Goal: Task Accomplishment & Management: Manage account settings

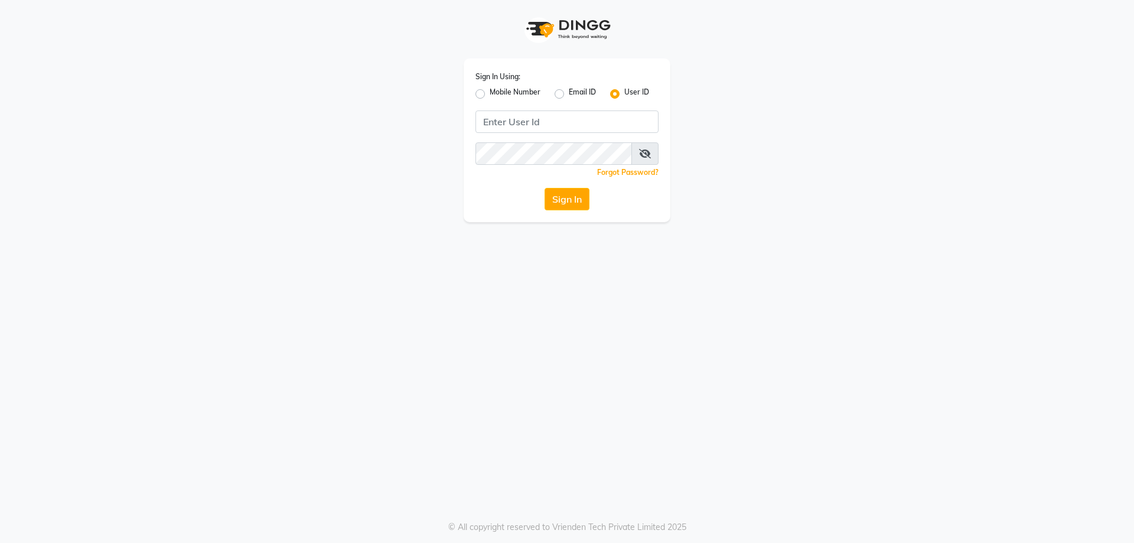
click at [489, 94] on label "Mobile Number" at bounding box center [514, 94] width 51 height 14
click at [489, 94] on input "Mobile Number" at bounding box center [493, 91] width 8 height 8
radio input "true"
radio input "false"
click at [552, 122] on input "Username" at bounding box center [586, 121] width 143 height 22
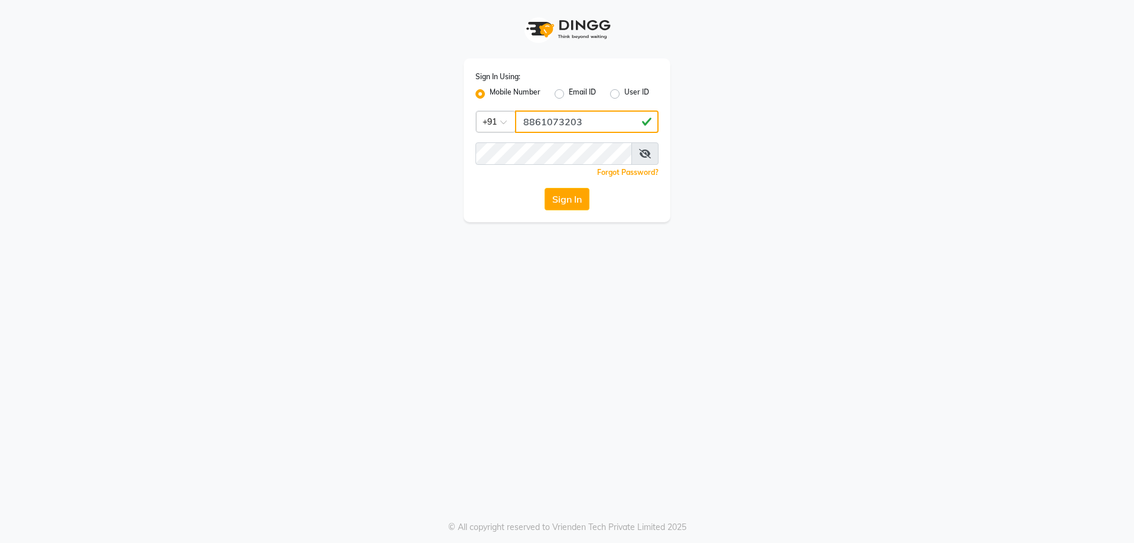
type input "8861073203"
click at [544, 188] on button "Sign In" at bounding box center [566, 199] width 45 height 22
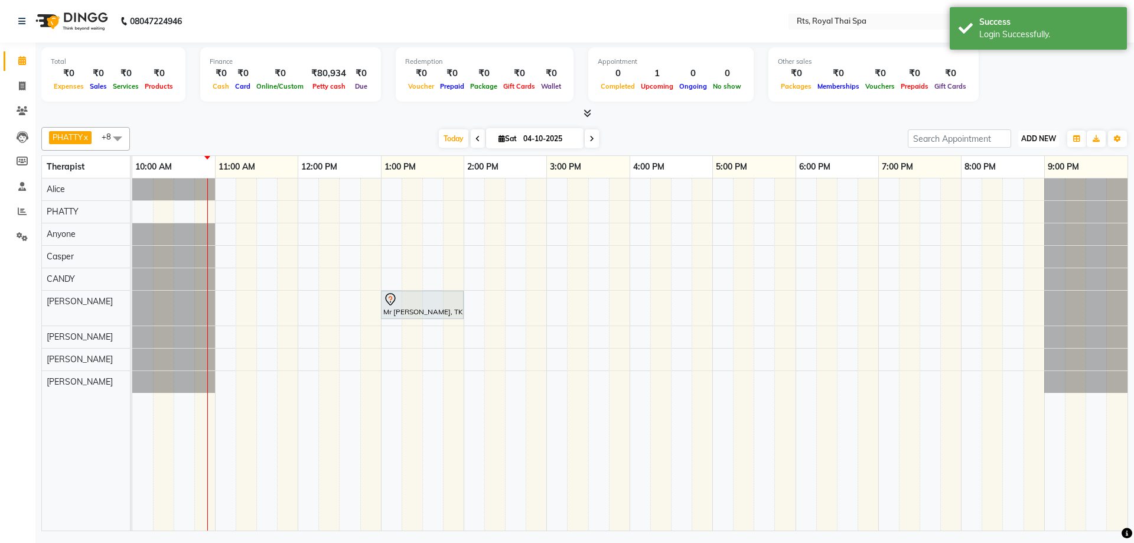
click at [1042, 138] on span "ADD NEW" at bounding box center [1038, 138] width 35 height 9
click at [1011, 194] on link "Add Expense" at bounding box center [1011, 191] width 93 height 15
select select "1"
select select "4201"
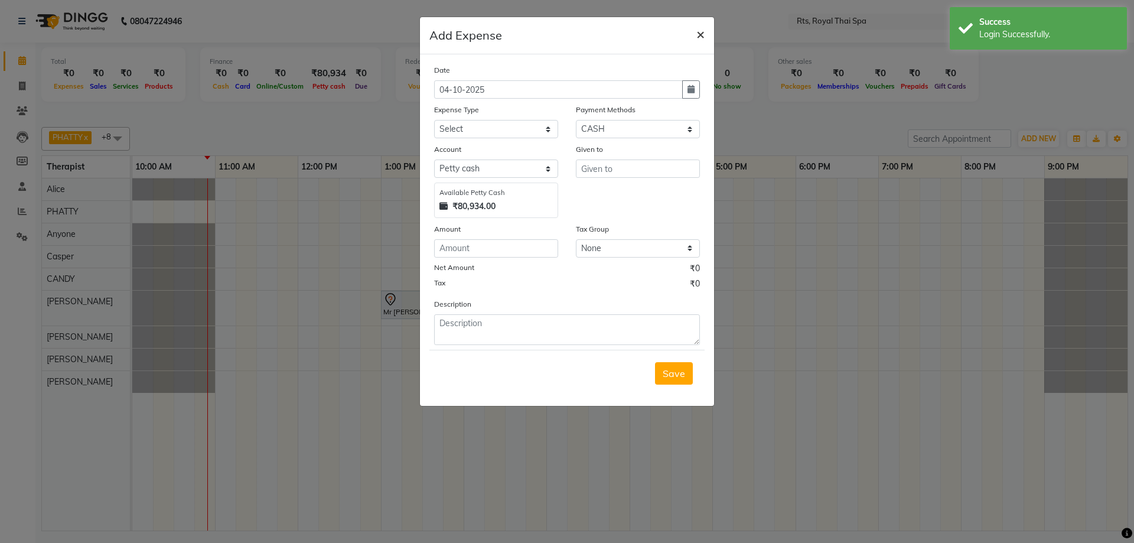
click at [705, 28] on button "×" at bounding box center [700, 33] width 27 height 33
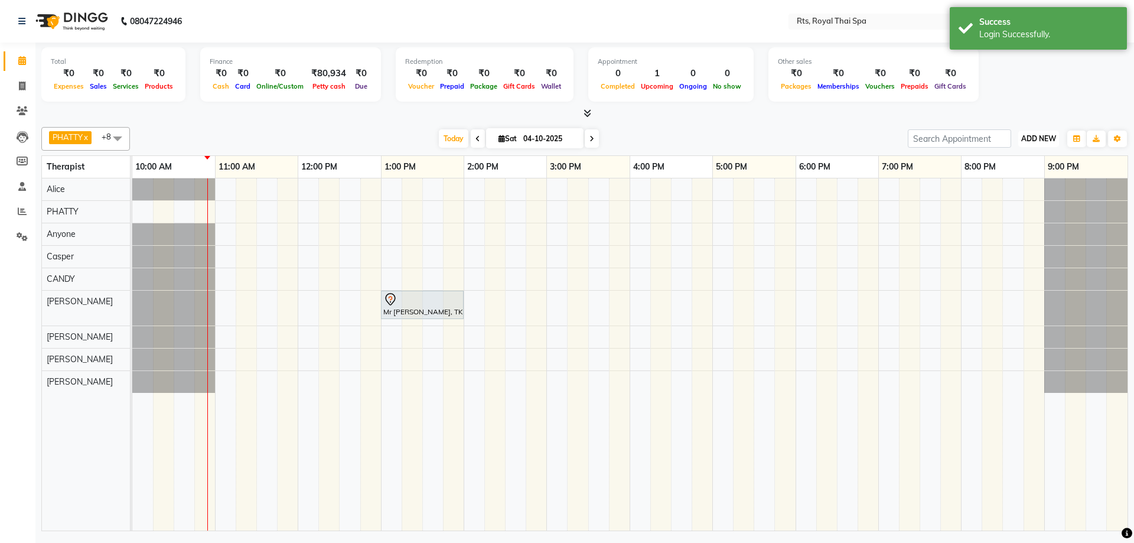
click at [1030, 141] on span "ADD NEW" at bounding box center [1038, 138] width 35 height 9
click at [1014, 209] on link "Add Attendance" at bounding box center [1011, 207] width 93 height 15
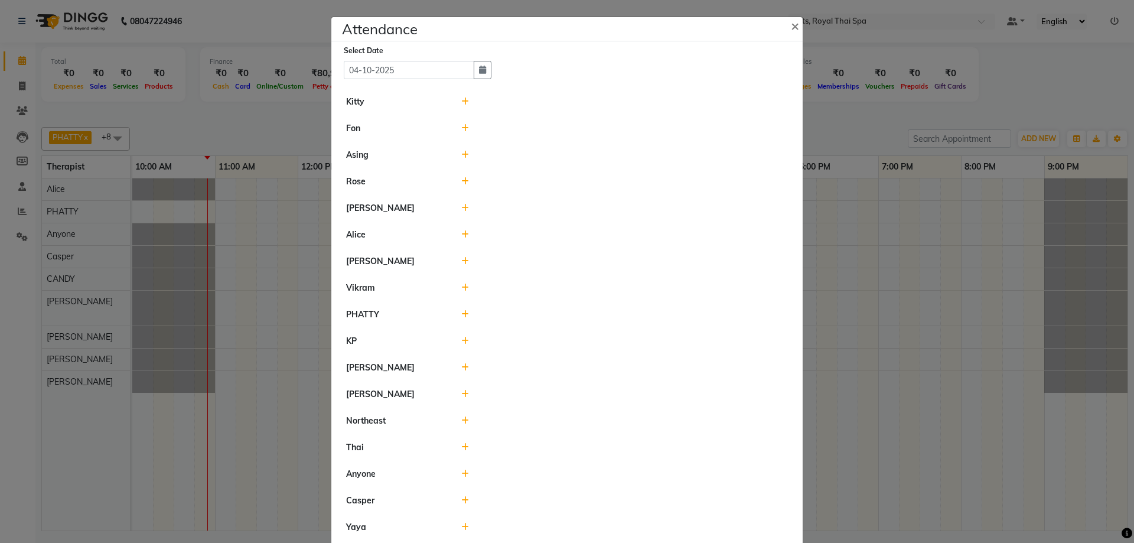
click at [461, 152] on icon at bounding box center [465, 155] width 8 height 8
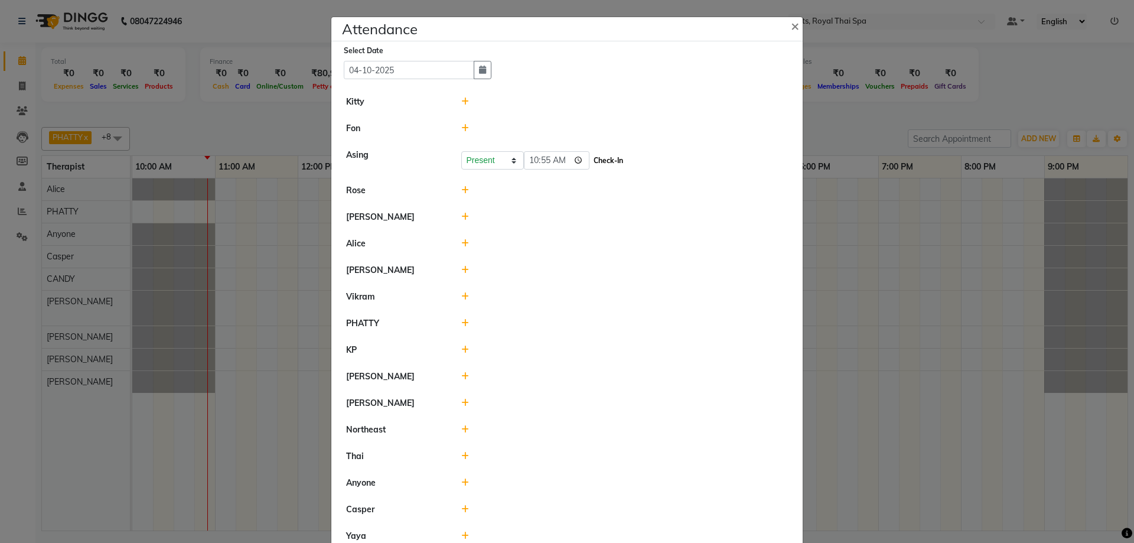
click at [590, 159] on button "Check-In" at bounding box center [607, 160] width 35 height 17
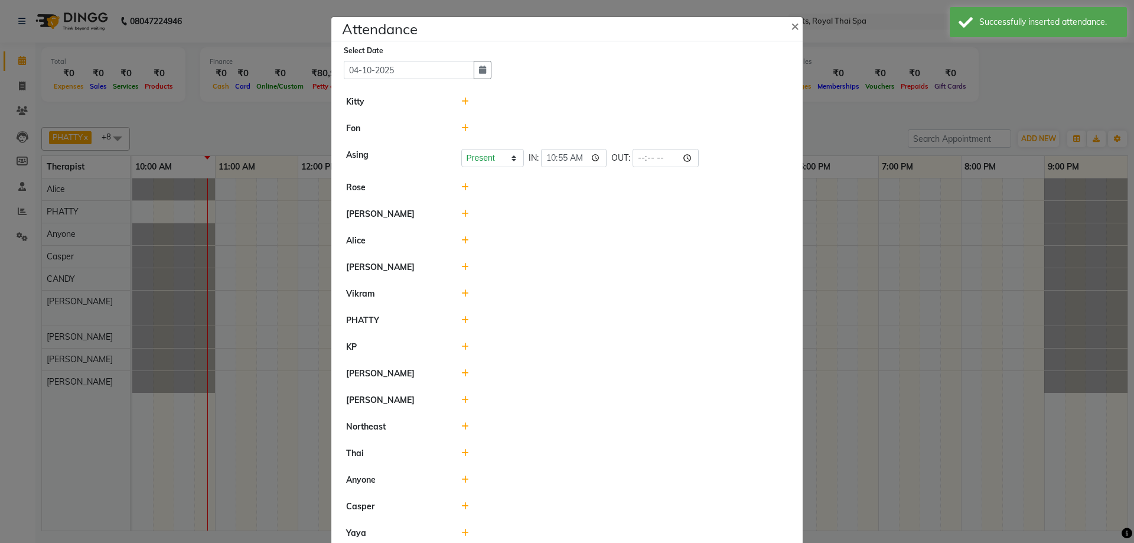
click at [462, 292] on icon at bounding box center [465, 293] width 8 height 8
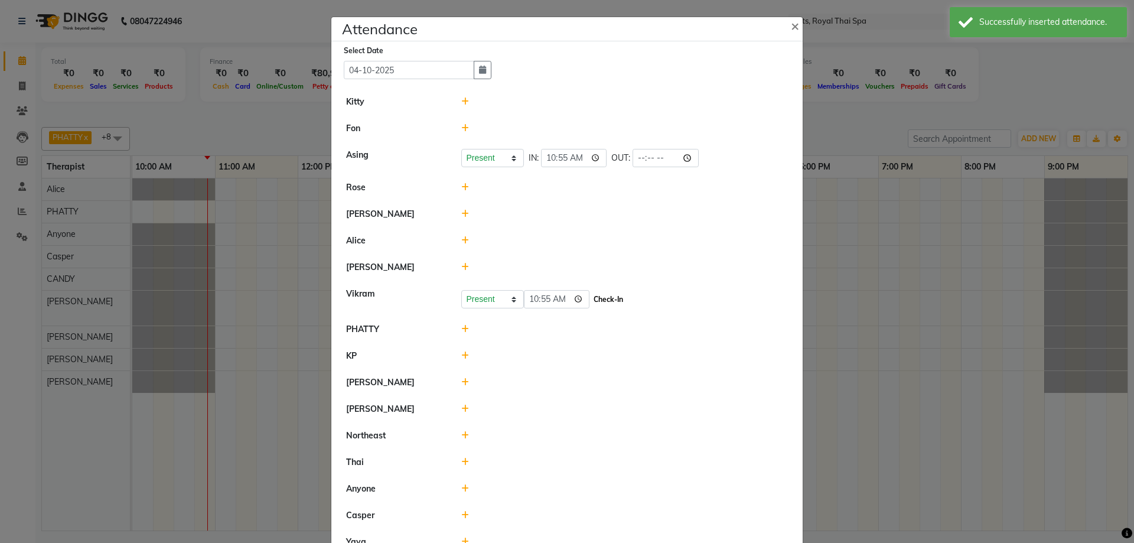
click at [590, 298] on button "Check-In" at bounding box center [607, 299] width 35 height 17
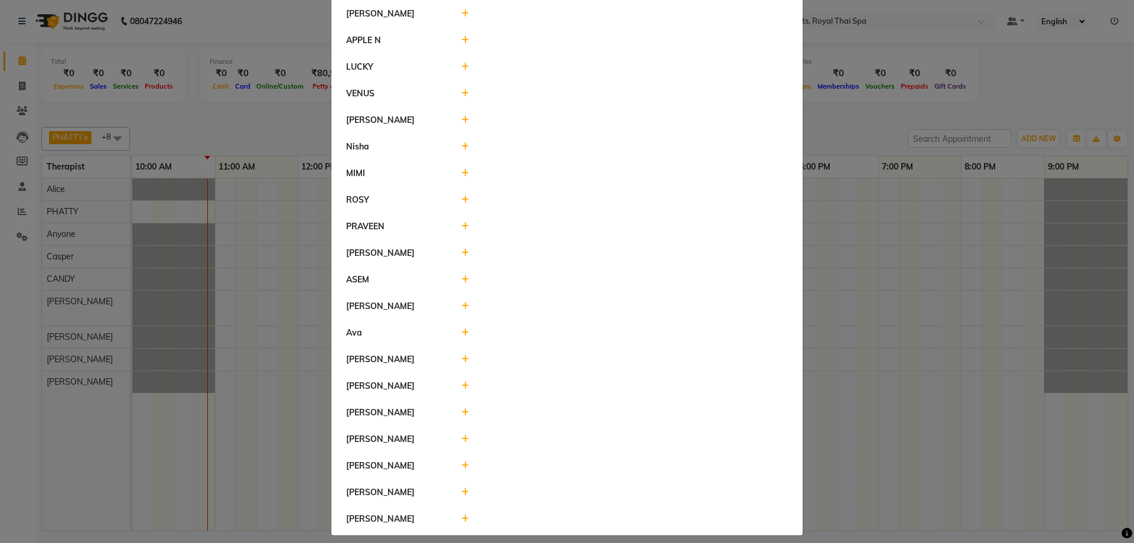
scroll to position [853, 0]
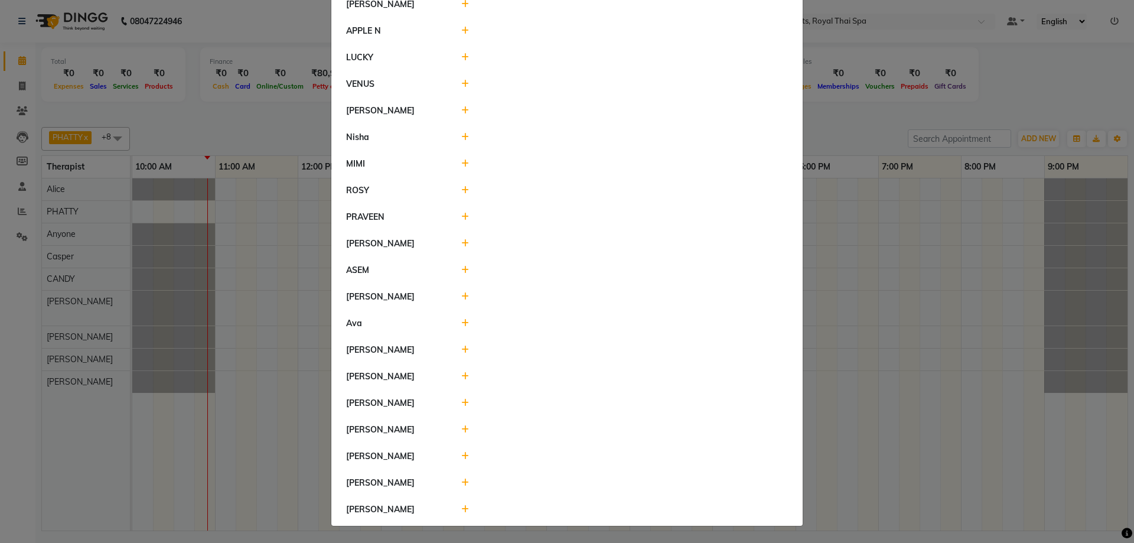
click at [461, 216] on icon at bounding box center [465, 217] width 8 height 8
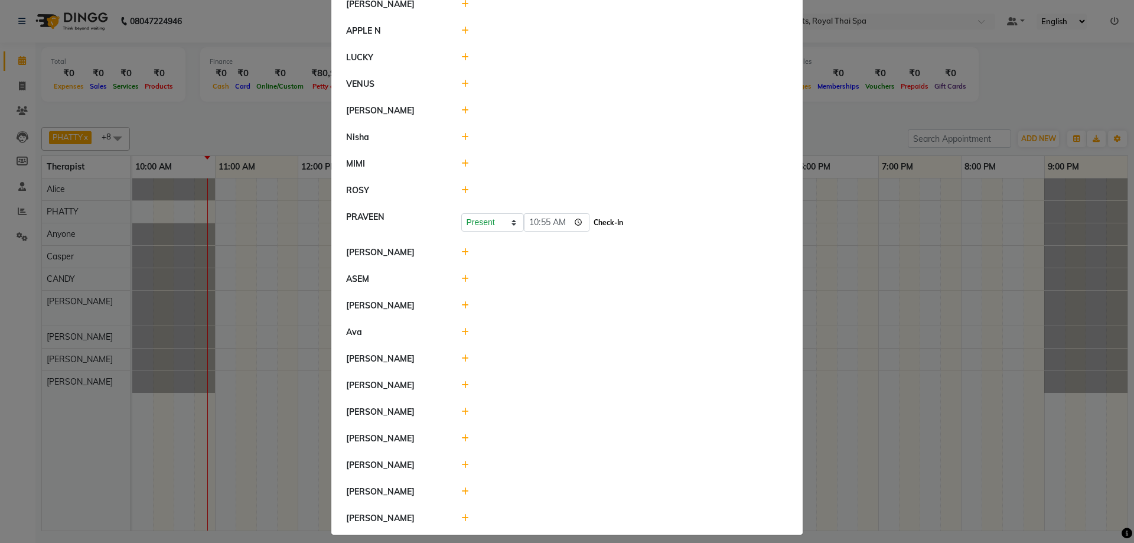
click at [590, 220] on button "Check-In" at bounding box center [607, 222] width 35 height 17
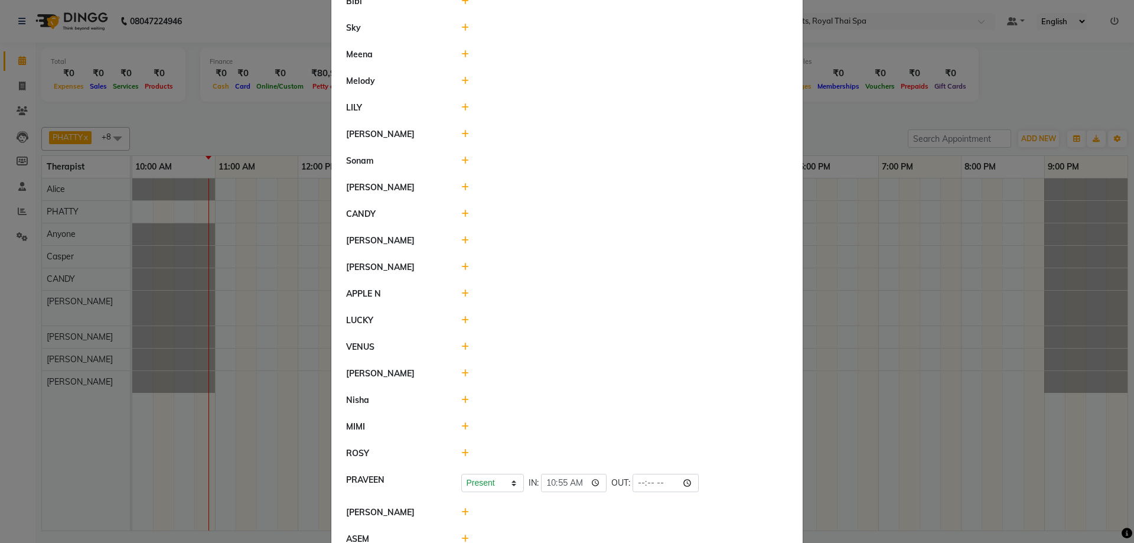
scroll to position [617, 0]
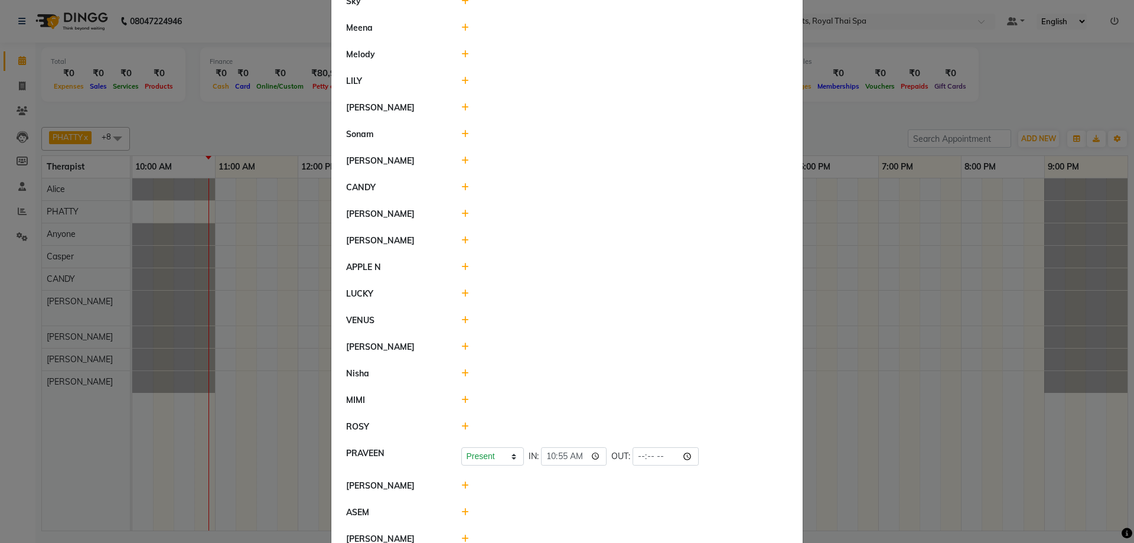
click at [462, 488] on icon at bounding box center [465, 485] width 8 height 8
click at [591, 489] on button "Check-In" at bounding box center [607, 491] width 35 height 17
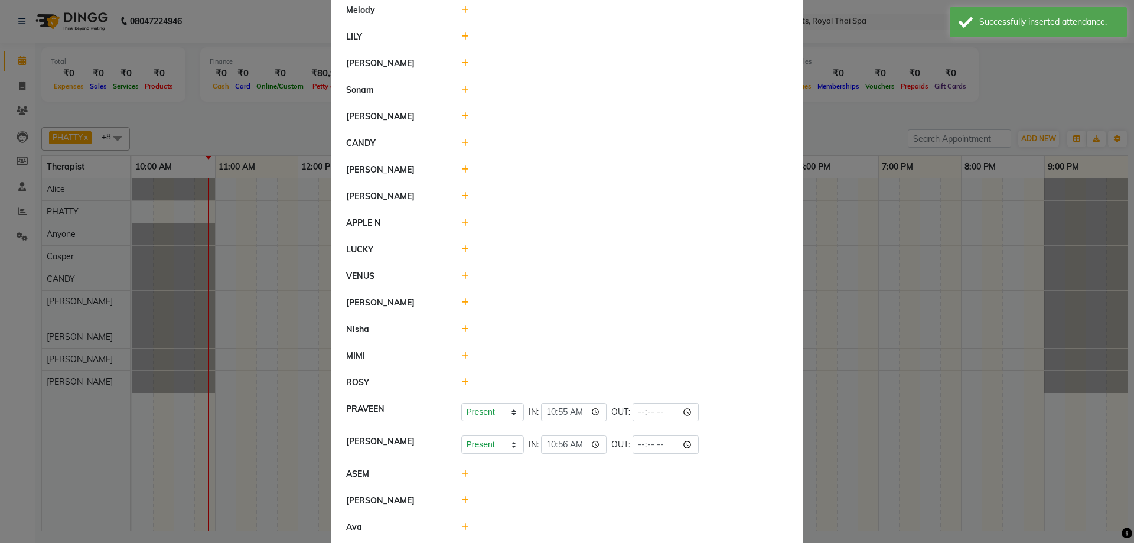
scroll to position [570, 0]
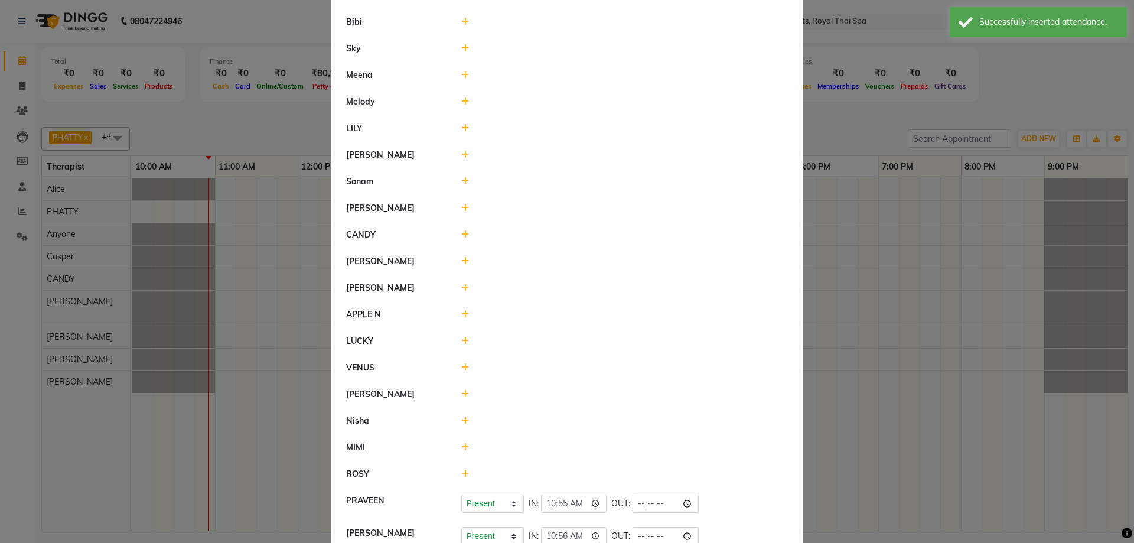
click at [461, 235] on icon at bounding box center [465, 234] width 8 height 8
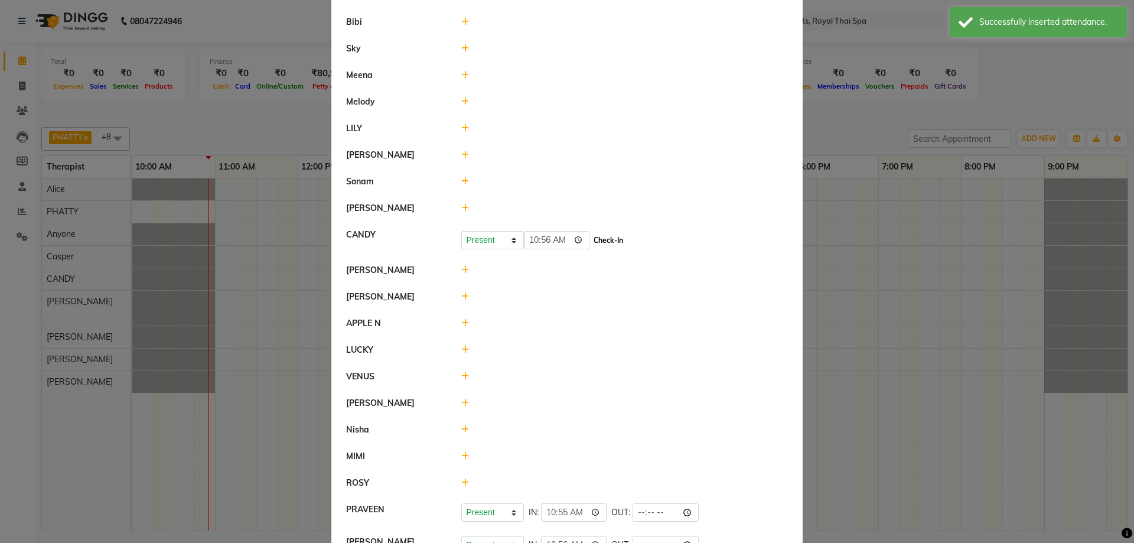
click at [590, 241] on button "Check-In" at bounding box center [607, 240] width 35 height 17
click at [909, 271] on ngb-modal-window "Attendance × Select Date [DATE] Kitty [PERSON_NAME] Present Absent Late Half Da…" at bounding box center [567, 271] width 1134 height 543
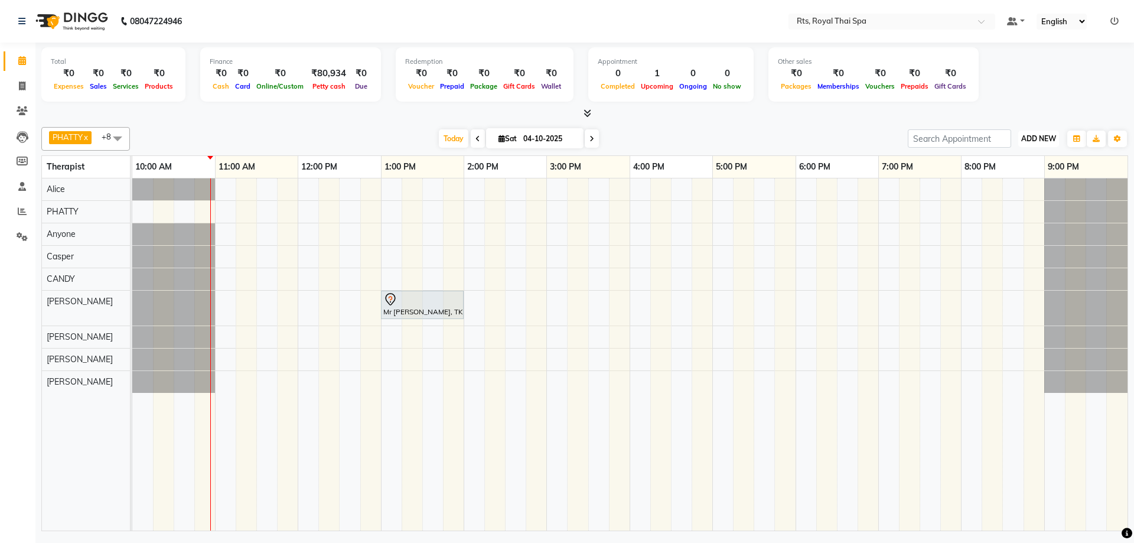
click at [1035, 139] on span "ADD NEW" at bounding box center [1038, 138] width 35 height 9
click at [1017, 207] on link "Add Attendance" at bounding box center [1011, 207] width 93 height 15
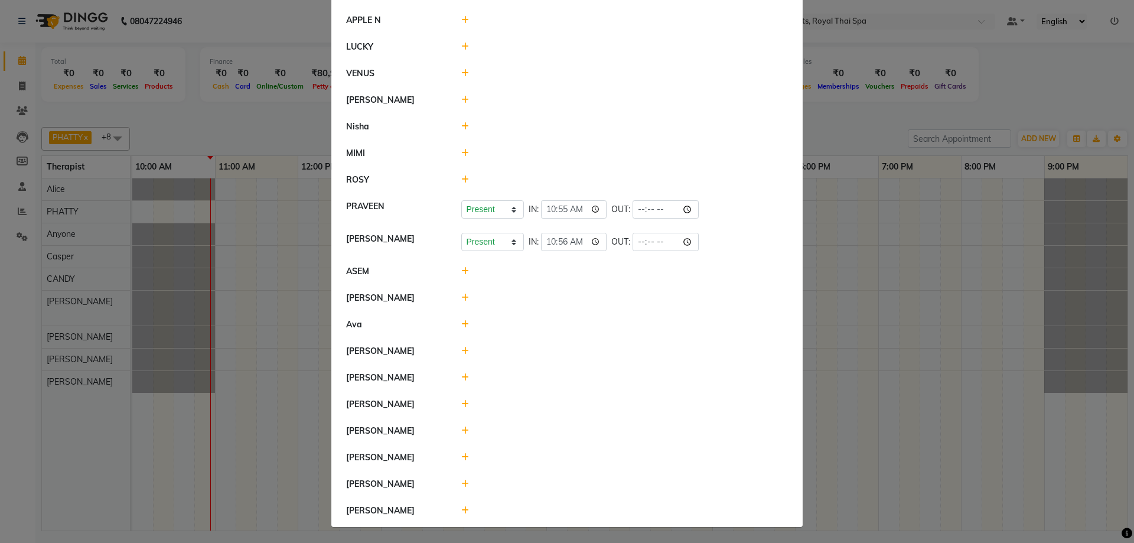
scroll to position [871, 0]
click at [461, 482] on icon at bounding box center [465, 482] width 8 height 8
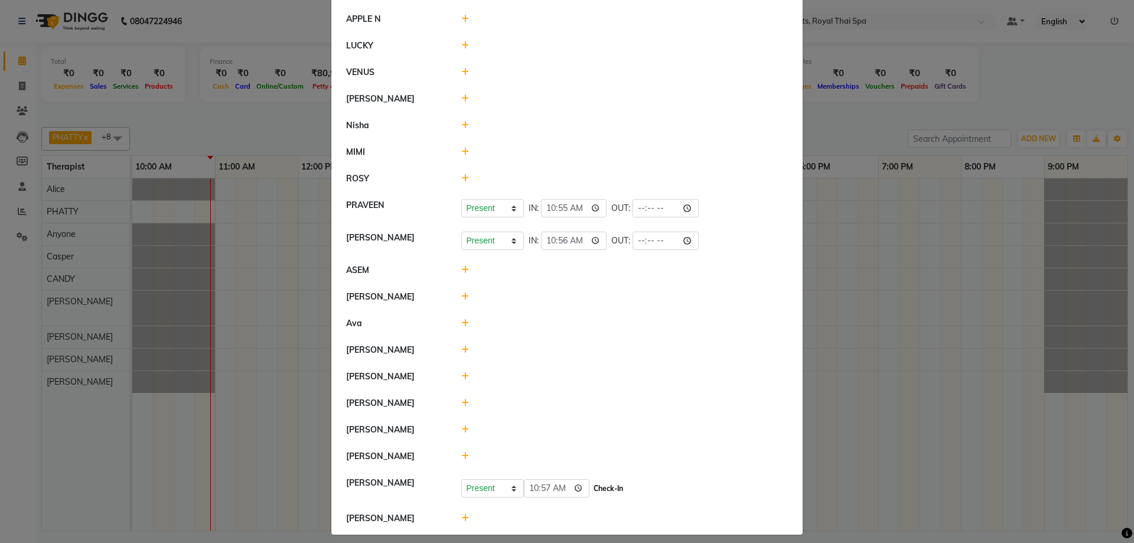
click at [595, 487] on button "Check-In" at bounding box center [607, 488] width 35 height 17
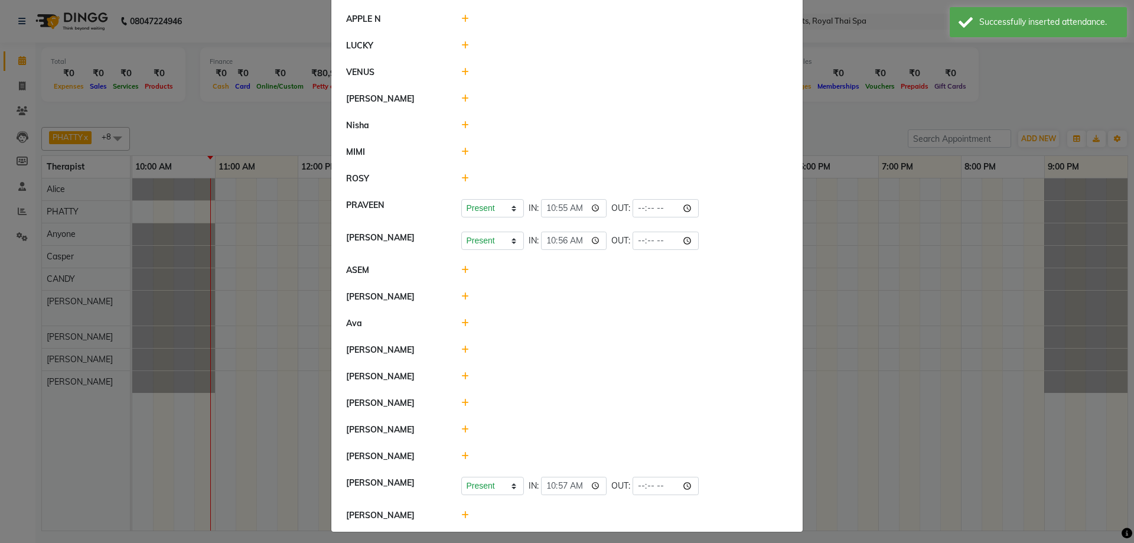
click at [975, 368] on ngb-modal-window "Attendance × Select Date [DATE] Kitty [PERSON_NAME] Present Absent Late Half Da…" at bounding box center [567, 271] width 1134 height 543
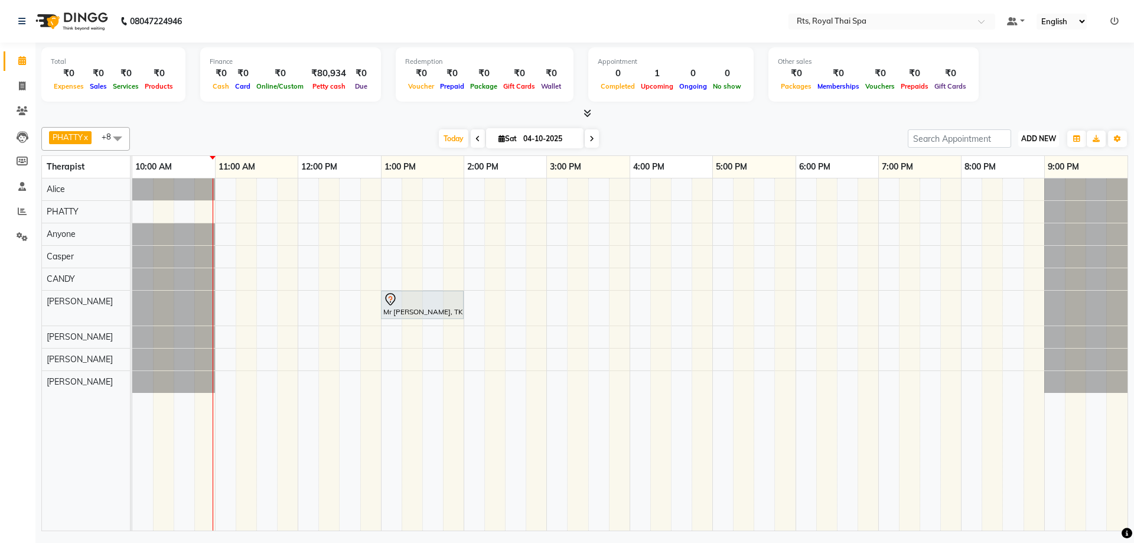
click at [1022, 145] on button "ADD NEW Toggle Dropdown" at bounding box center [1038, 138] width 41 height 17
click at [1009, 209] on link "Add Attendance" at bounding box center [1011, 207] width 93 height 15
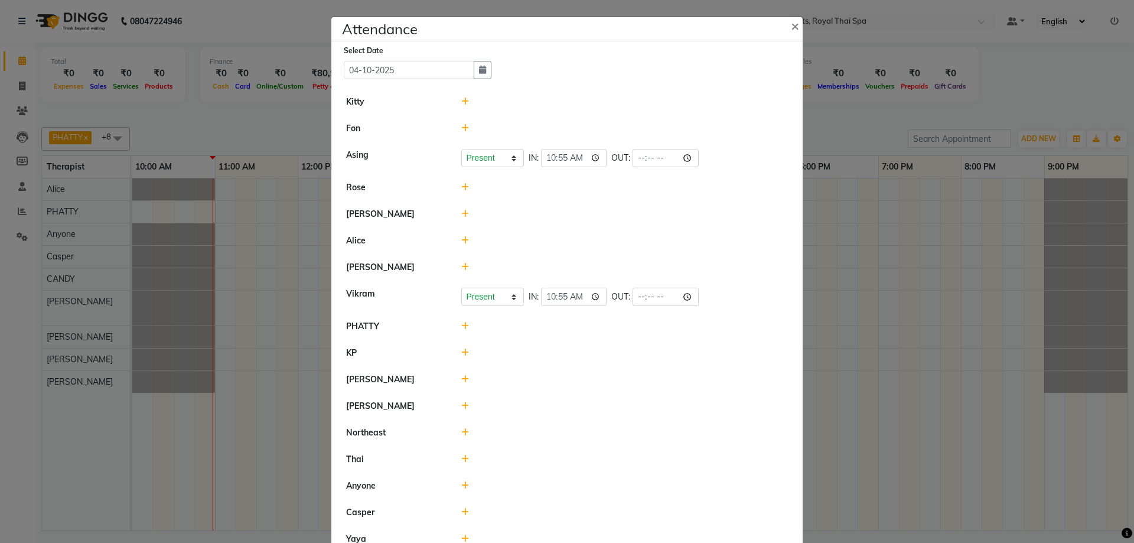
click at [462, 324] on icon at bounding box center [465, 326] width 8 height 8
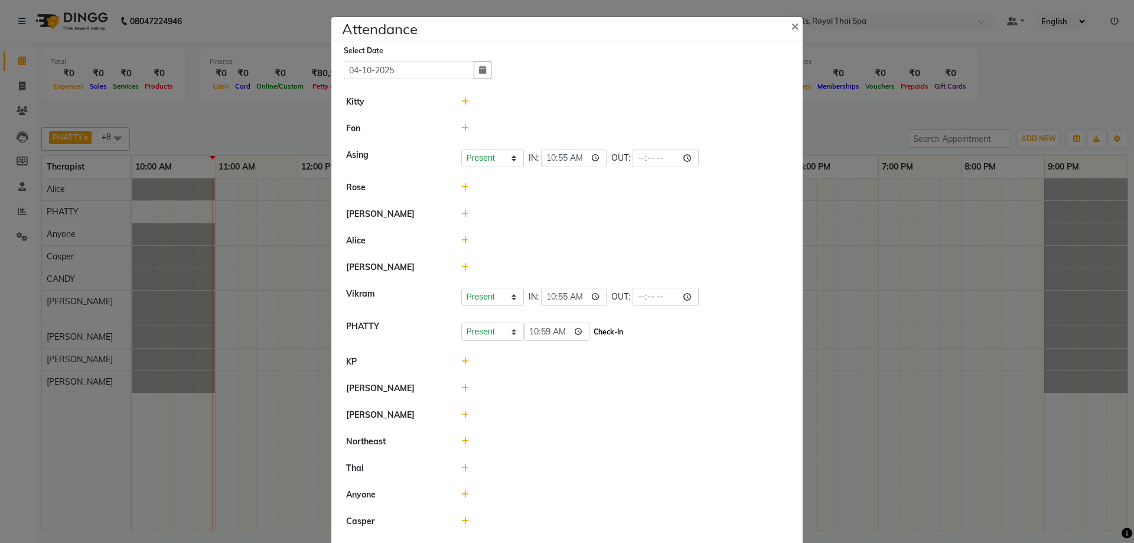
click at [593, 335] on button "Check-In" at bounding box center [607, 332] width 35 height 17
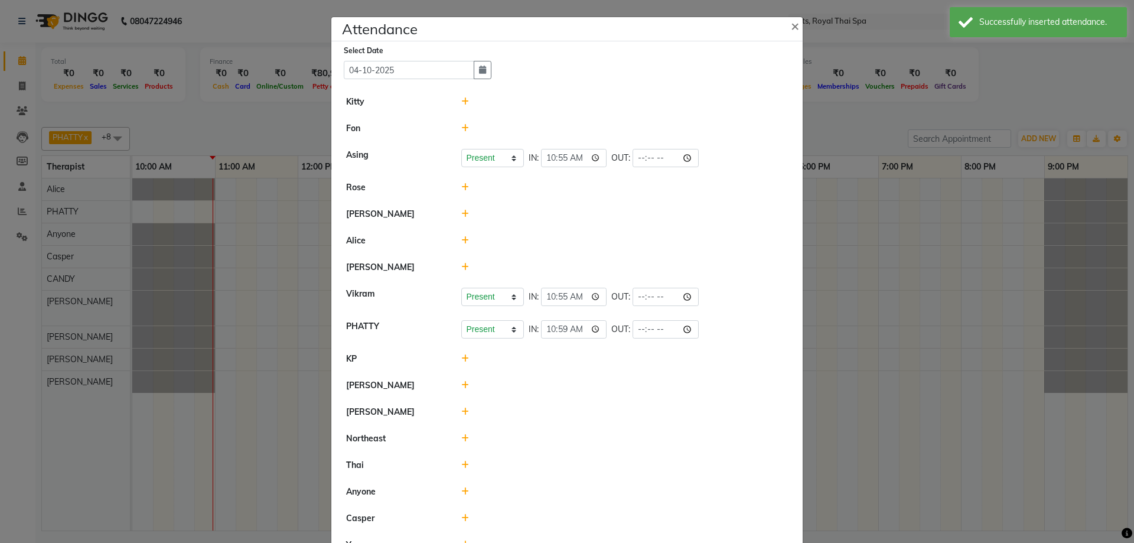
click at [897, 333] on ngb-modal-window "Attendance × Select Date [DATE] Kitty [PERSON_NAME] Present Absent Late Half Da…" at bounding box center [567, 271] width 1134 height 543
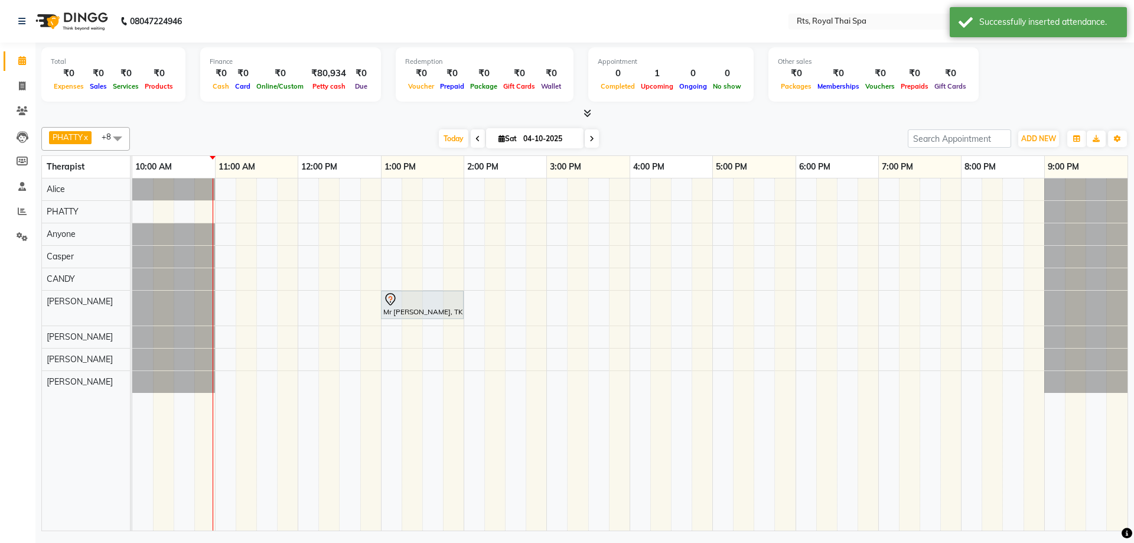
click at [589, 137] on icon at bounding box center [591, 138] width 5 height 7
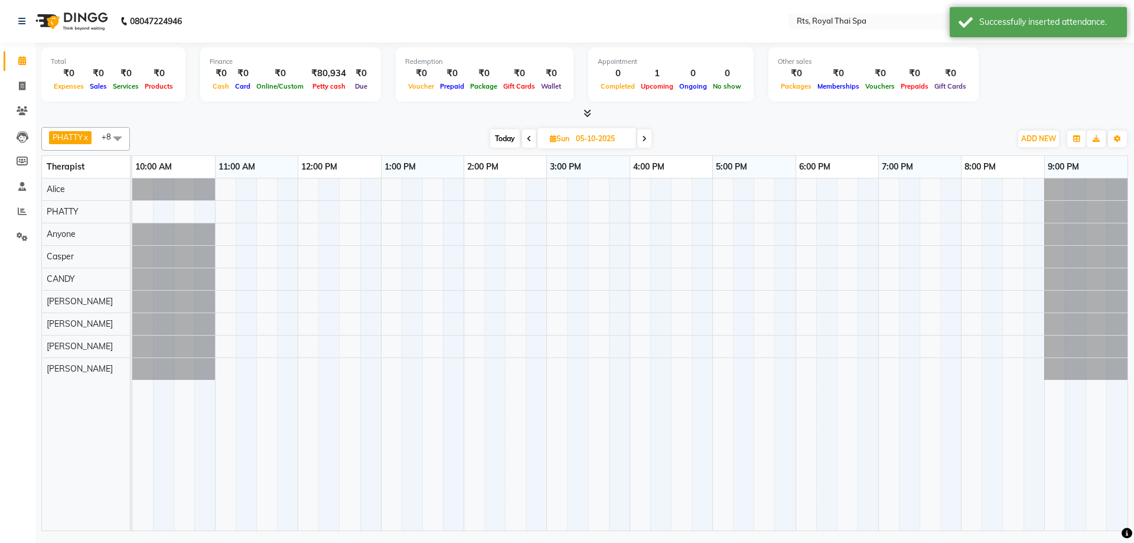
click at [506, 137] on span "Today" at bounding box center [505, 138] width 30 height 18
type input "04-10-2025"
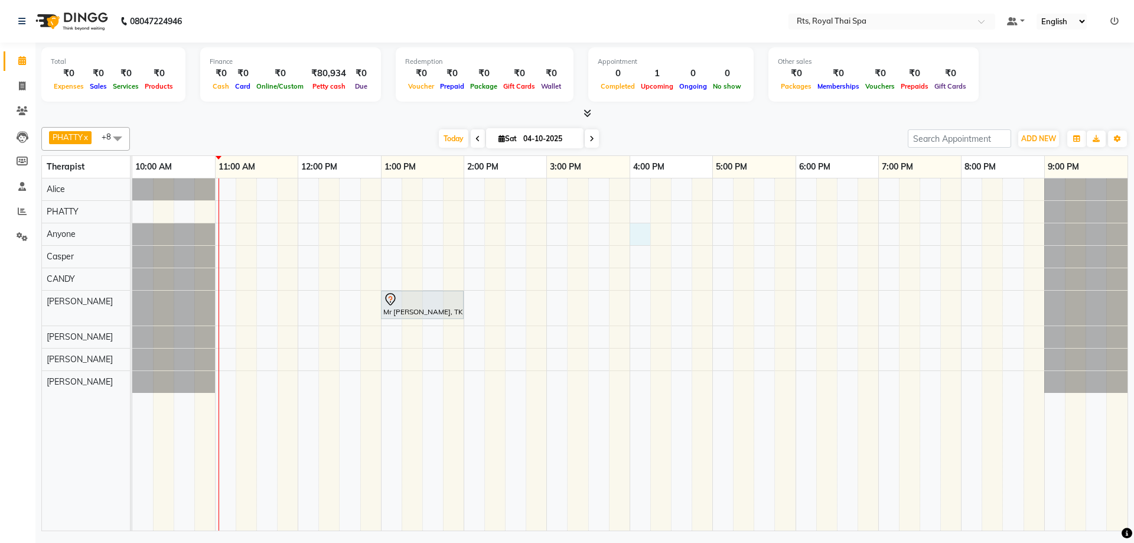
click at [638, 238] on div "Mr [PERSON_NAME], TK01, 01:00 PM-02:00 PM, AROMA THERAPY 60min." at bounding box center [629, 354] width 995 height 352
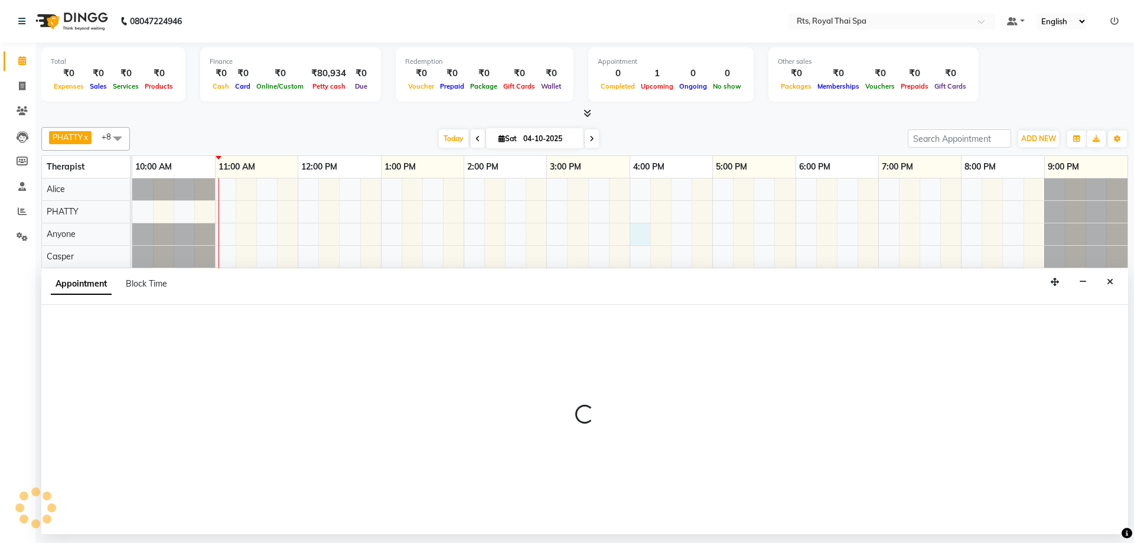
select select "39979"
select select "960"
select select "tentative"
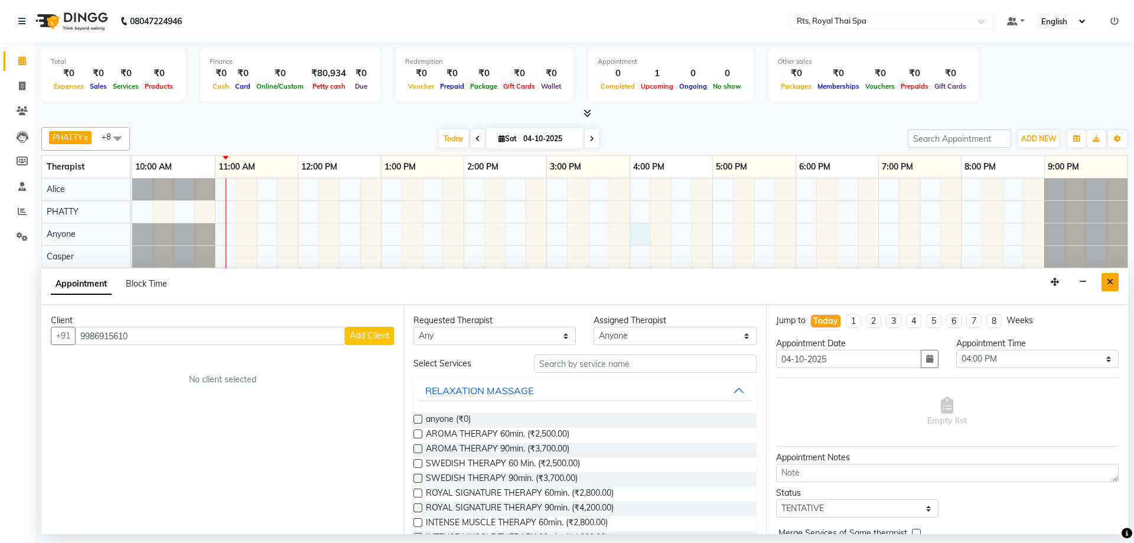
type input "9986915610"
click at [1112, 282] on icon "Close" at bounding box center [1110, 282] width 6 height 8
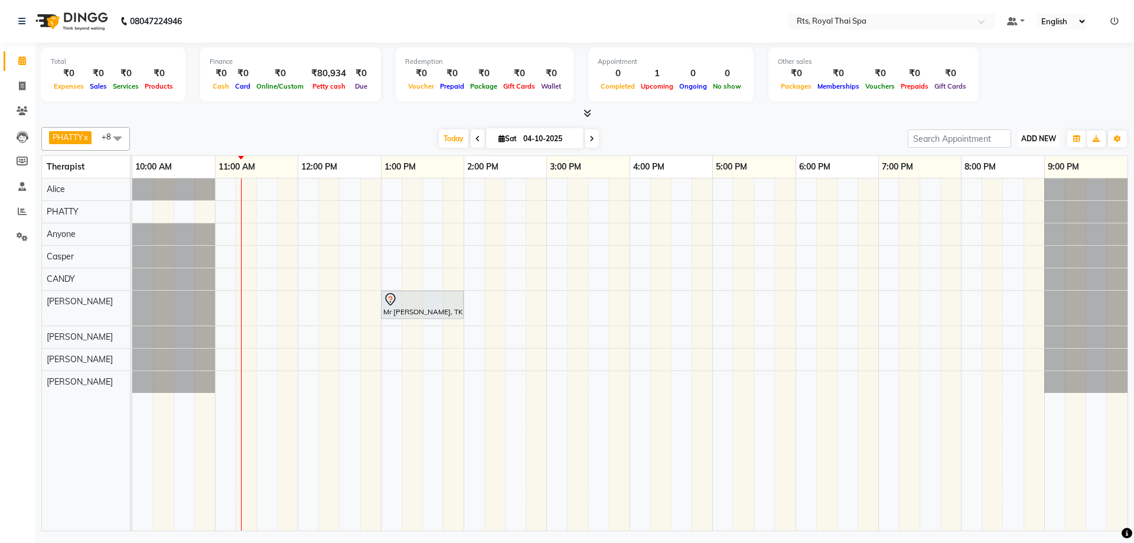
click at [1042, 134] on span "ADD NEW" at bounding box center [1038, 138] width 35 height 9
click at [1013, 210] on link "Add Attendance" at bounding box center [1011, 207] width 93 height 15
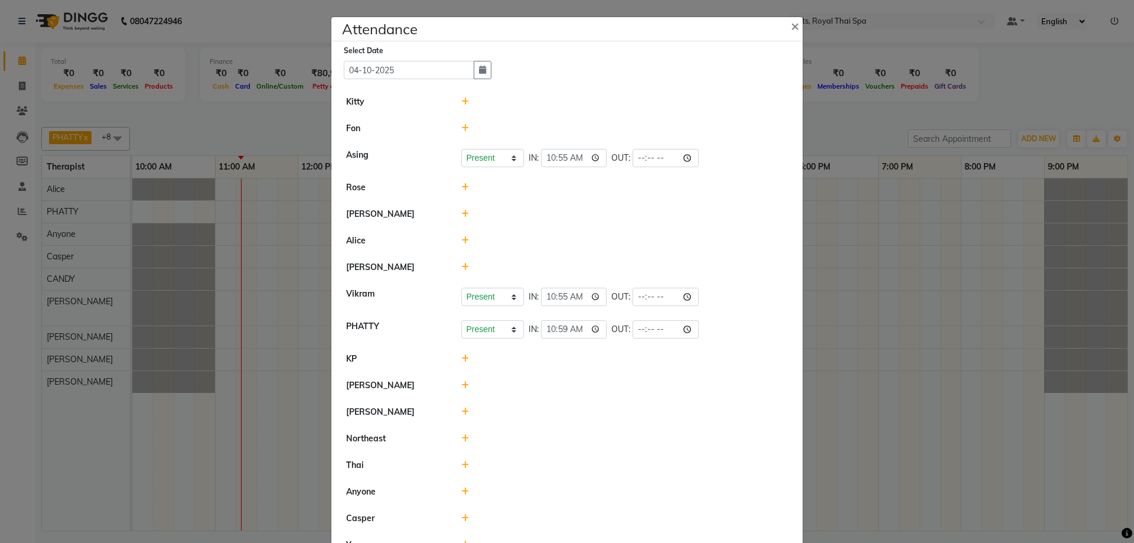
click at [461, 240] on icon at bounding box center [465, 240] width 8 height 8
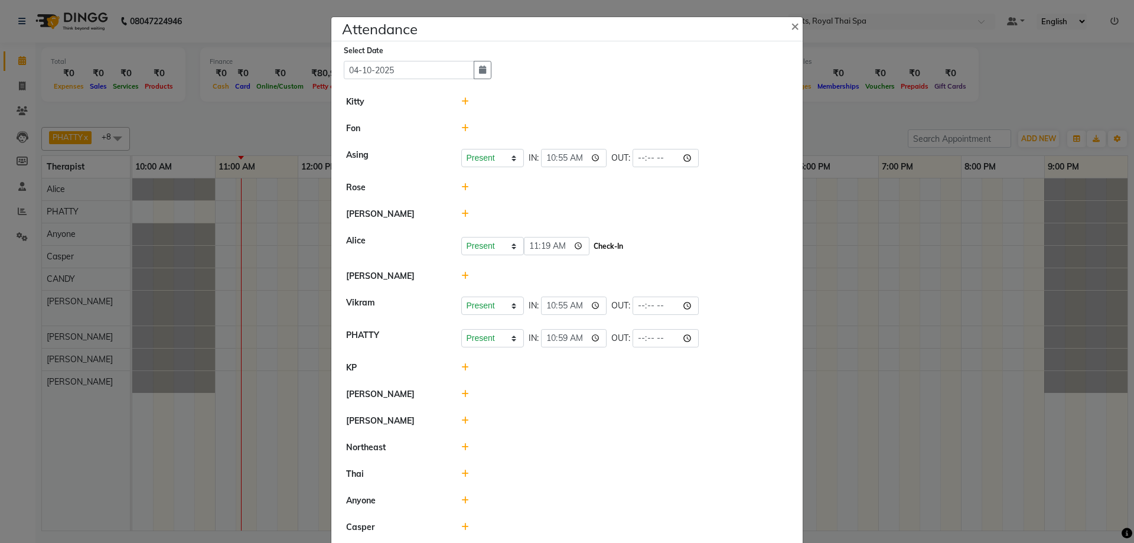
click at [598, 244] on button "Check-In" at bounding box center [607, 246] width 35 height 17
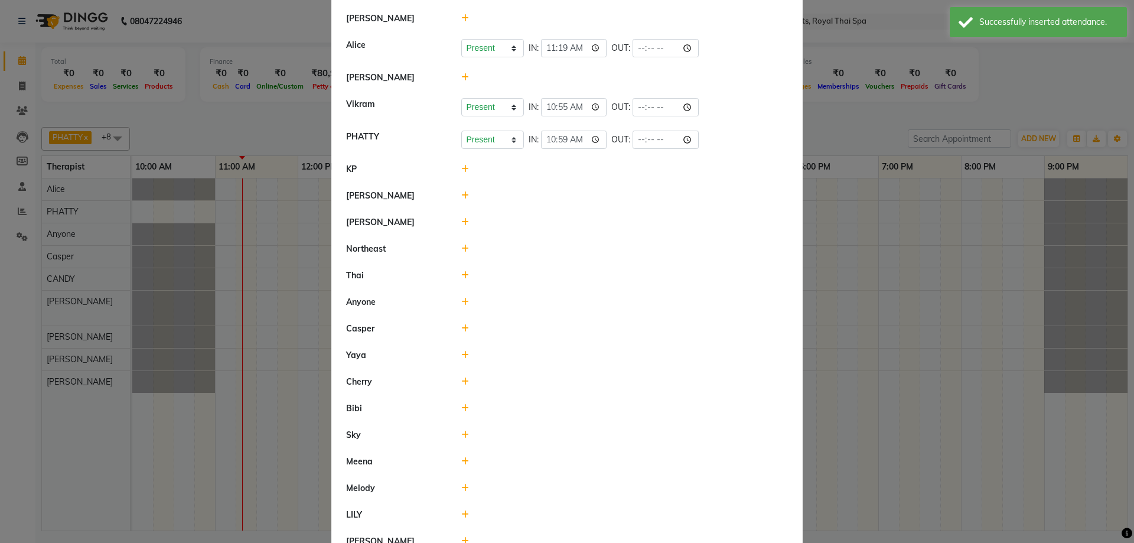
scroll to position [295, 0]
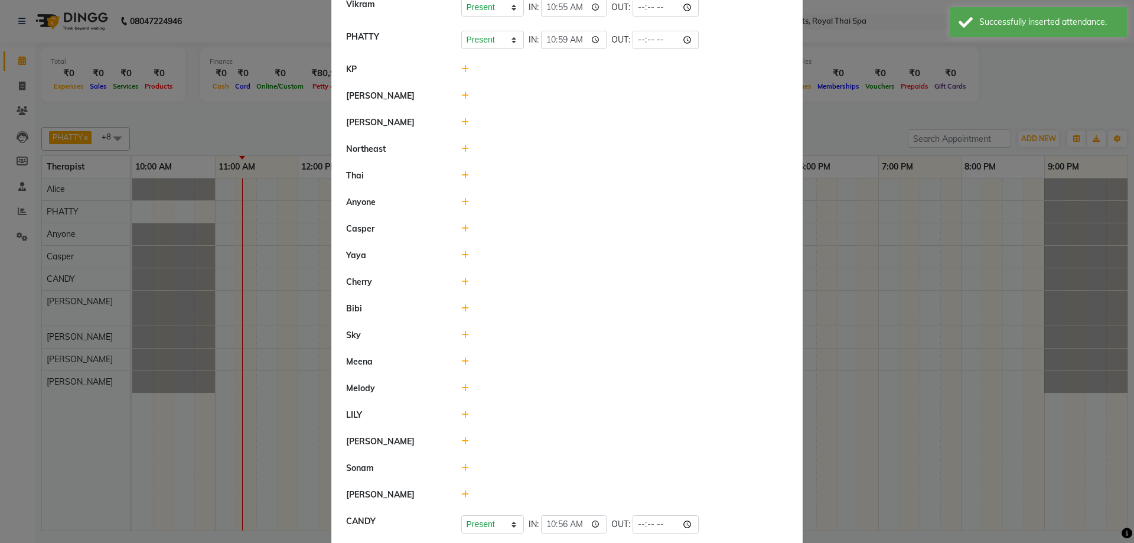
click at [461, 230] on icon at bounding box center [465, 228] width 8 height 8
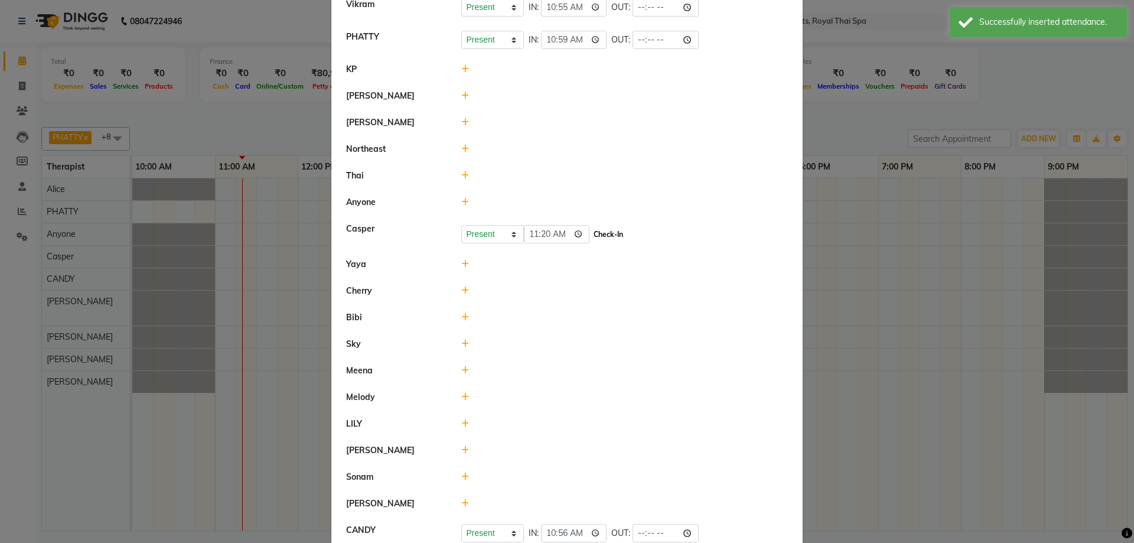
click at [596, 233] on button "Check-In" at bounding box center [607, 234] width 35 height 17
click at [983, 231] on ngb-modal-window "Attendance × Select Date [DATE] Kitty [PERSON_NAME] Present Absent Late Half Da…" at bounding box center [567, 271] width 1134 height 543
